Goal: Task Accomplishment & Management: Use online tool/utility

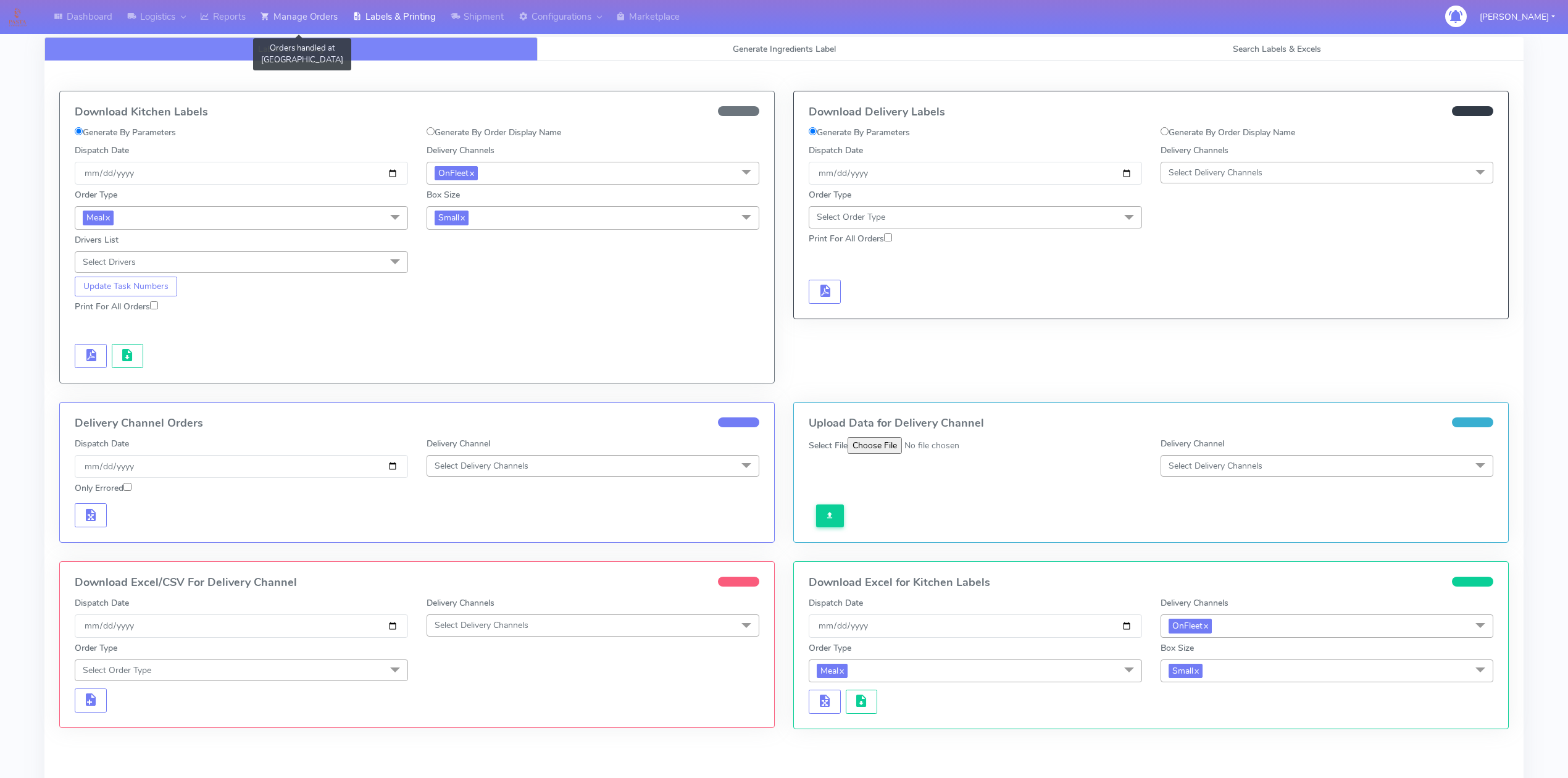
click at [326, 18] on link "Manage Orders" at bounding box center [299, 17] width 92 height 34
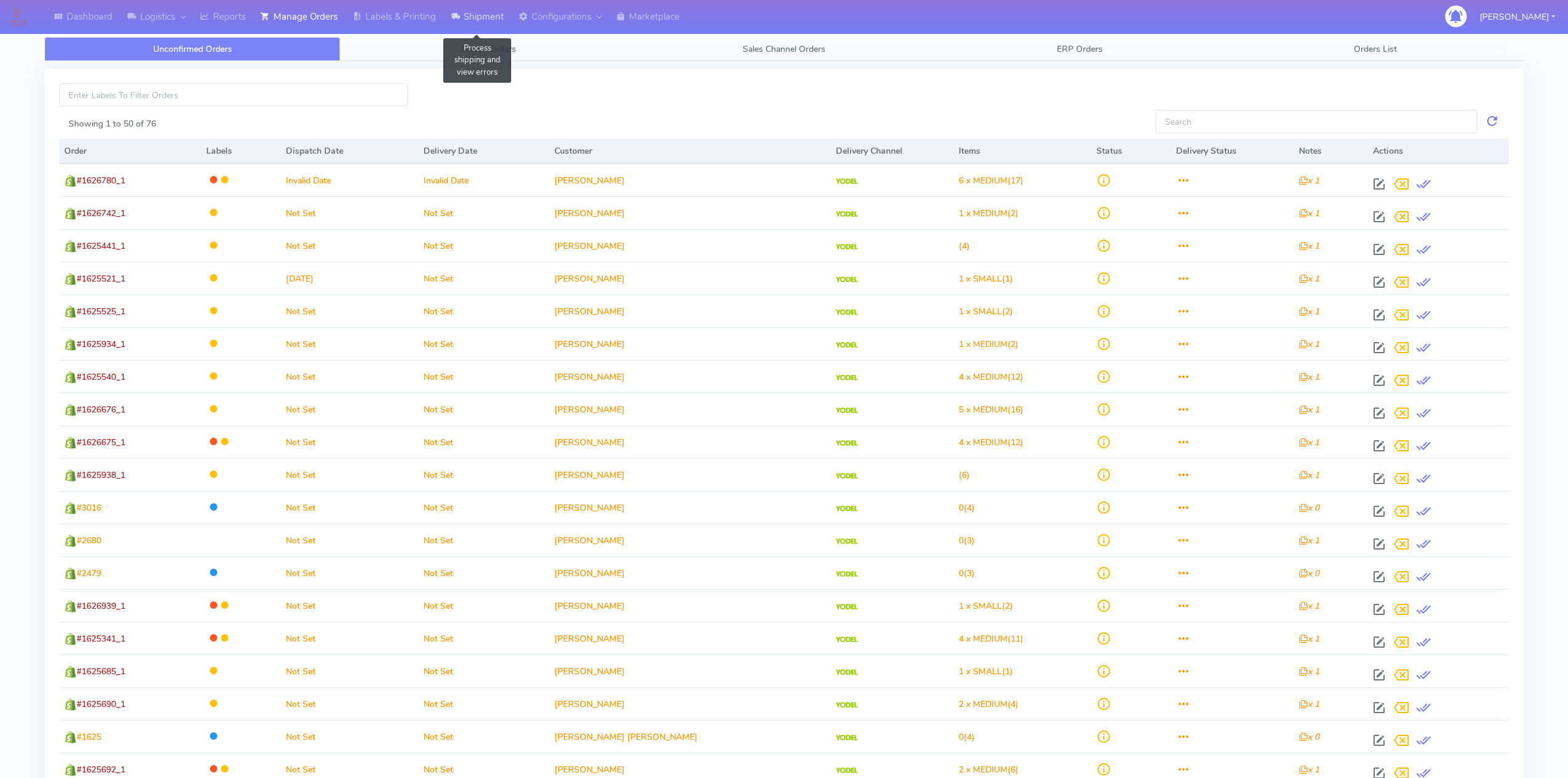
click at [477, 11] on link "Shipment" at bounding box center [477, 17] width 68 height 34
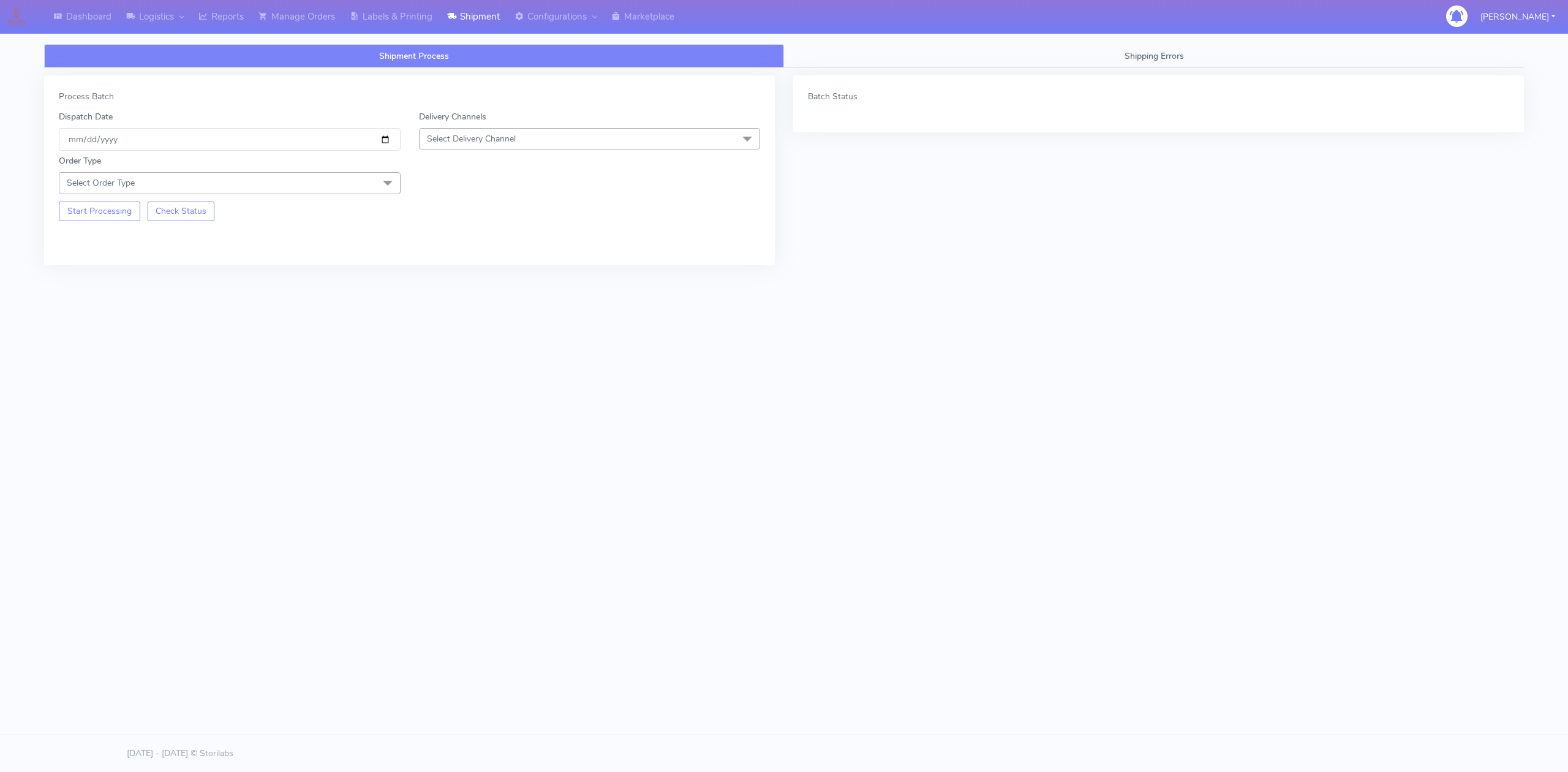
click at [447, 135] on span "Select Delivery Channel" at bounding box center [471, 138] width 89 height 11
click at [464, 219] on div "OnFleet" at bounding box center [590, 216] width 329 height 13
click at [290, 190] on span "Select Order Type" at bounding box center [229, 183] width 342 height 22
click at [119, 240] on div "Meal" at bounding box center [230, 240] width 329 height 13
click at [429, 183] on span "Select Box Size" at bounding box center [455, 183] width 59 height 11
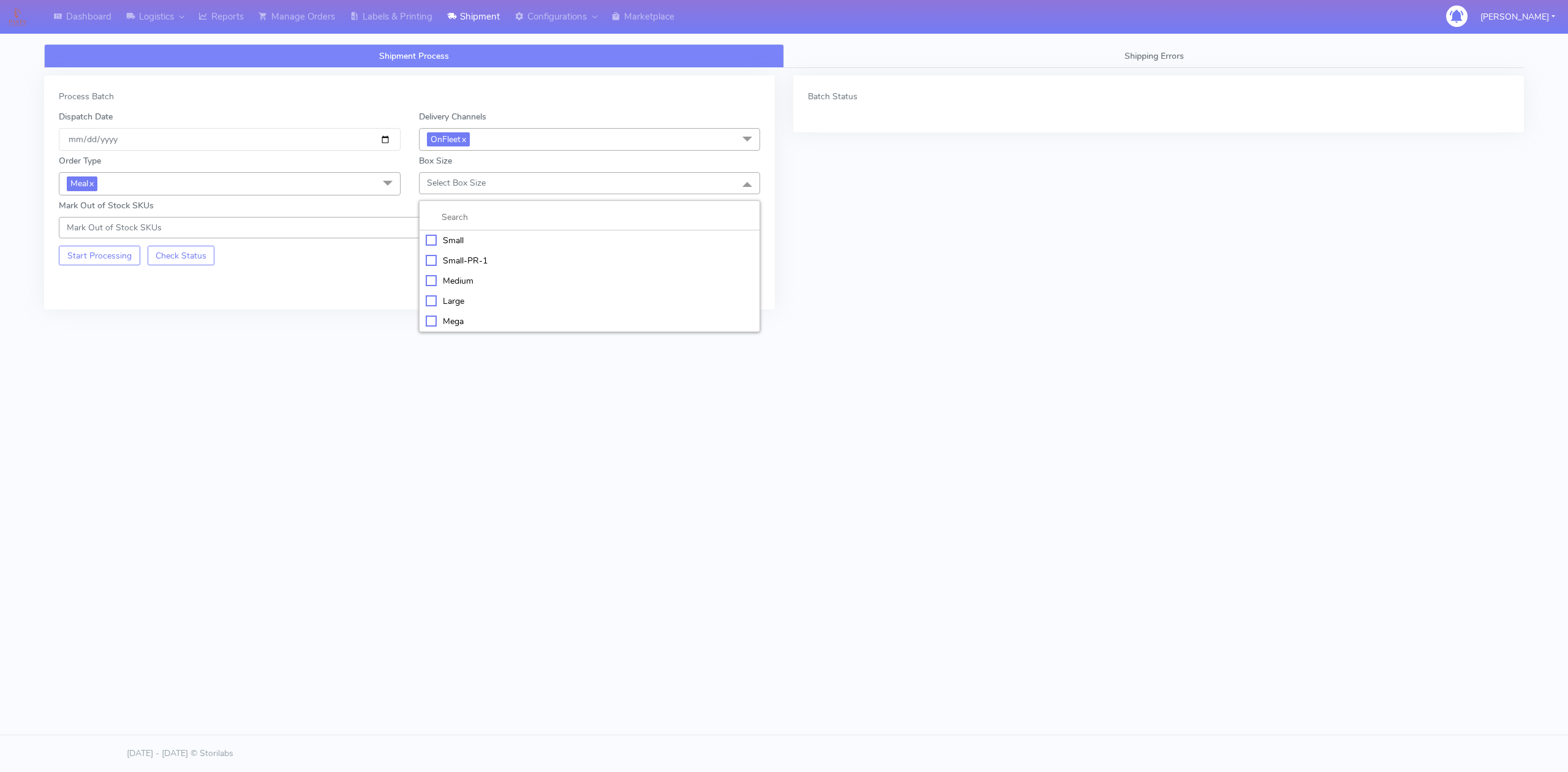
drag, startPoint x: 442, startPoint y: 235, endPoint x: 413, endPoint y: 246, distance: 31.0
click at [442, 236] on li "Small" at bounding box center [590, 240] width 341 height 20
click at [111, 265] on button "Start Processing" at bounding box center [99, 255] width 81 height 19
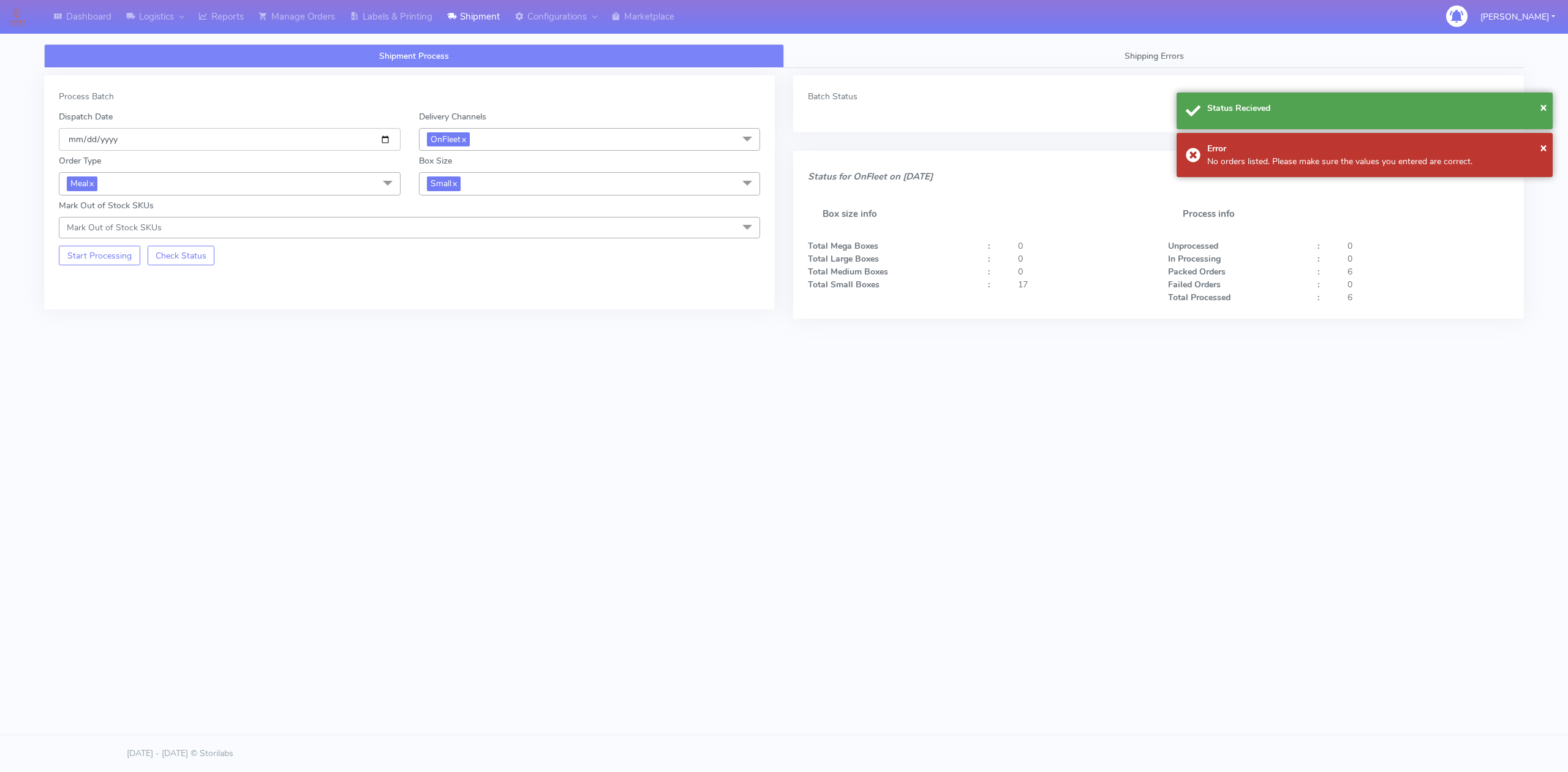
click at [381, 136] on input "[DATE]" at bounding box center [229, 139] width 342 height 23
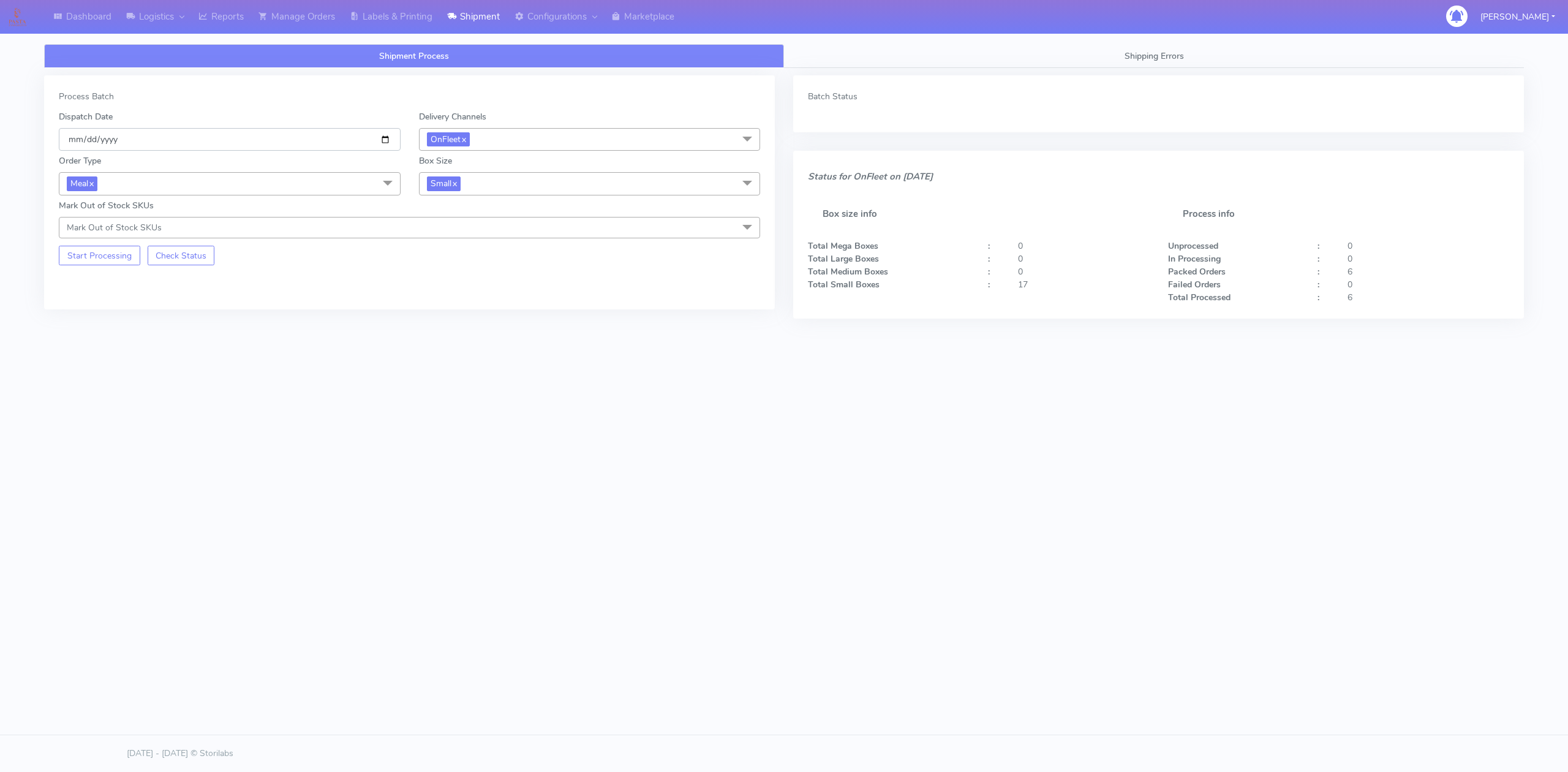
type input "[DATE]"
click at [121, 262] on button "Start Processing" at bounding box center [99, 255] width 81 height 19
